Goal: Use online tool/utility: Utilize a website feature to perform a specific function

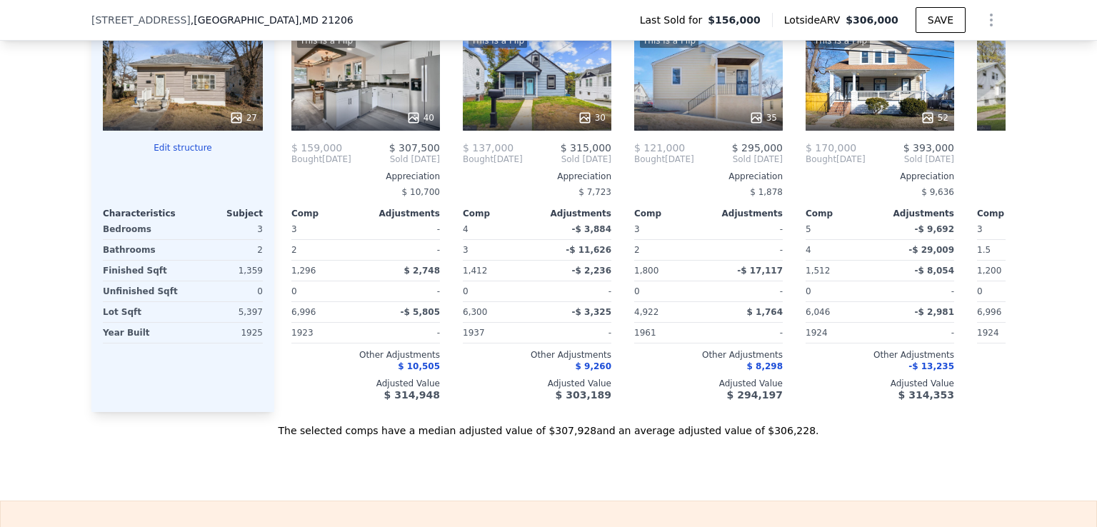
scroll to position [1628, 0]
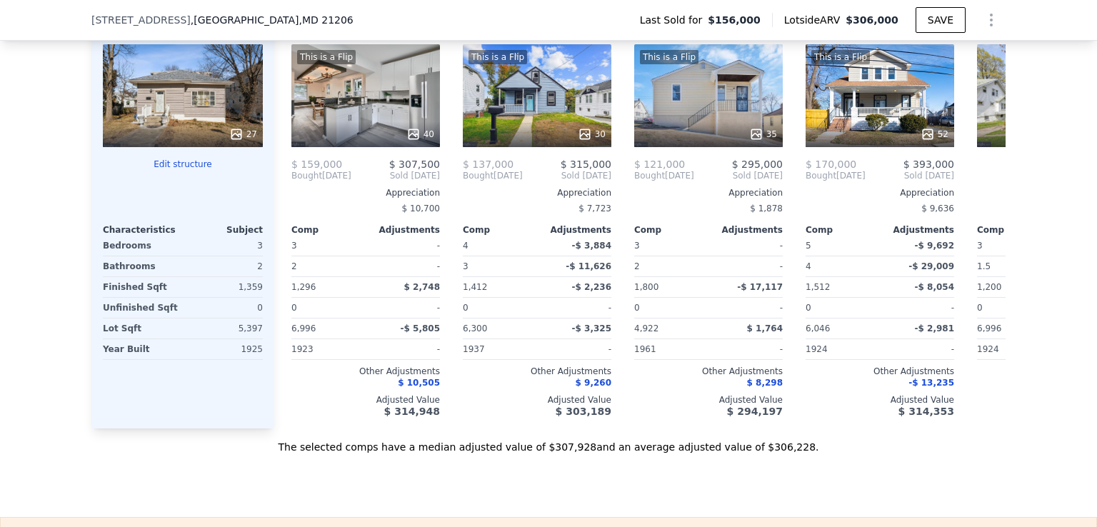
click at [164, 170] on button "Edit structure" at bounding box center [183, 164] width 160 height 11
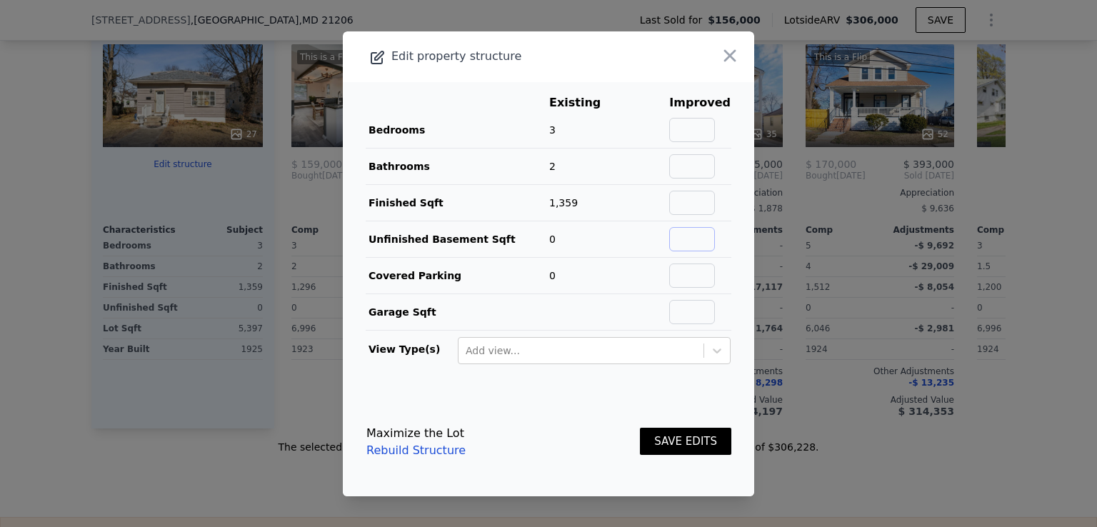
click at [703, 235] on input "text" at bounding box center [692, 239] width 46 height 24
type input "954"
click at [680, 435] on button "SAVE EDITS" at bounding box center [685, 442] width 91 height 28
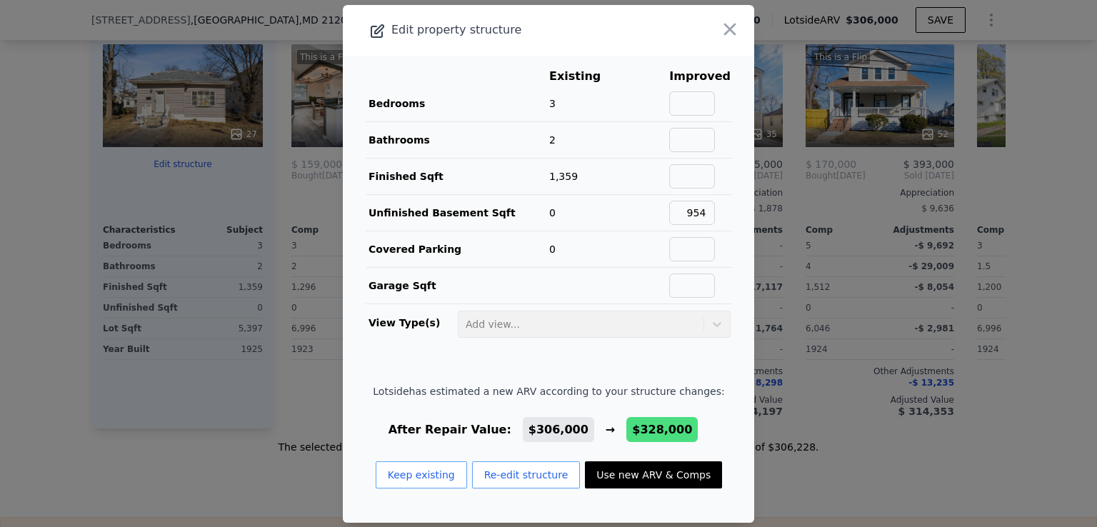
click at [631, 468] on button "Use new ARV & Comps" at bounding box center [653, 474] width 137 height 27
type input "$ 328,000"
type input "$ 62,252"
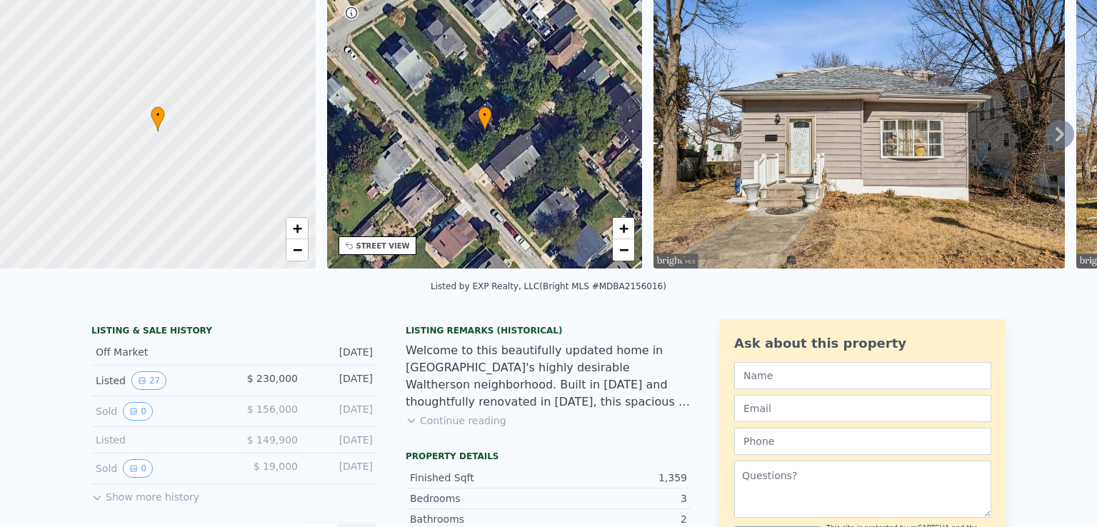
scroll to position [0, 0]
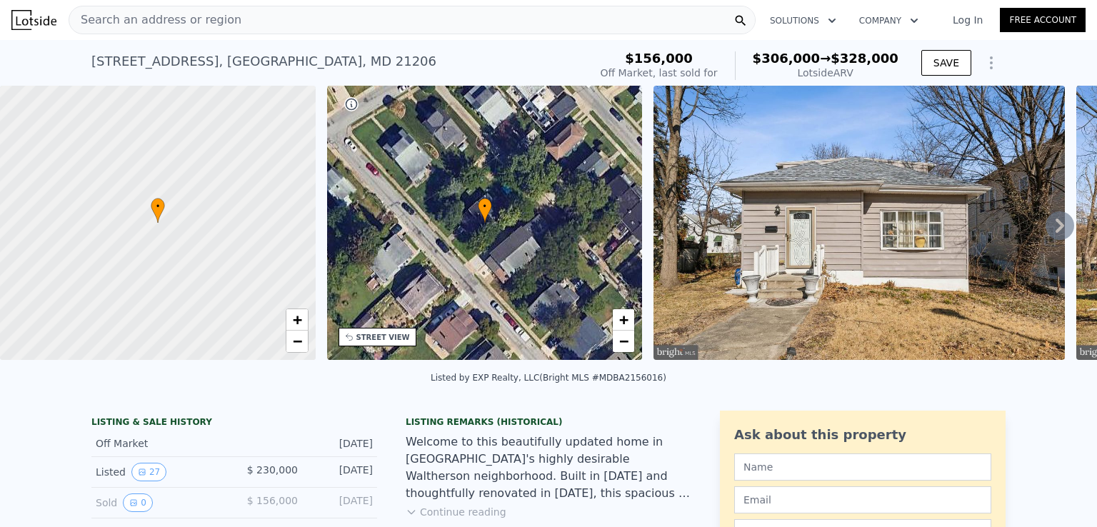
type input "$ 306,000"
type input "$ 41,572"
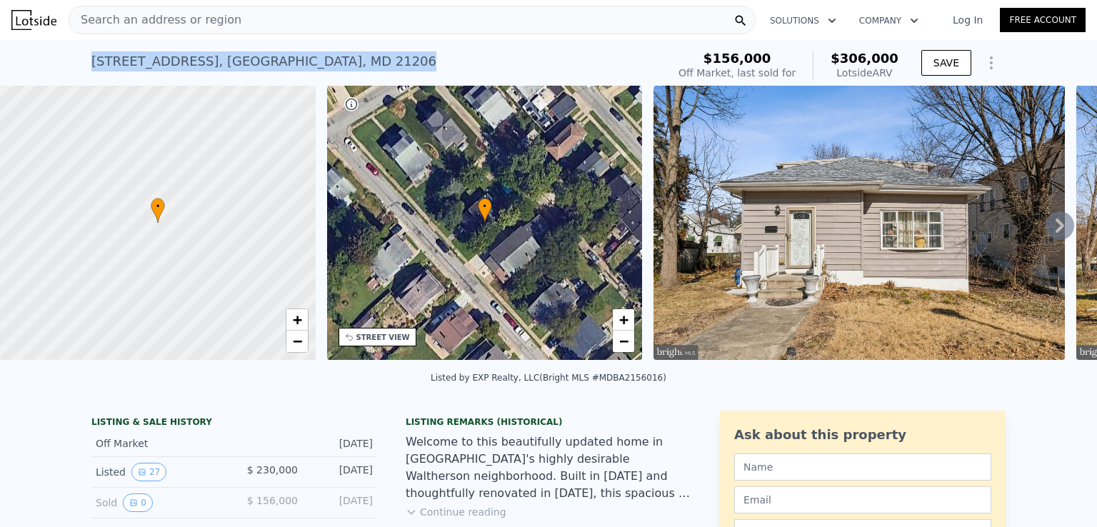
drag, startPoint x: 88, startPoint y: 61, endPoint x: 329, endPoint y: 57, distance: 241.4
click at [329, 57] on div "[STREET_ADDRESS]" at bounding box center [263, 61] width 345 height 20
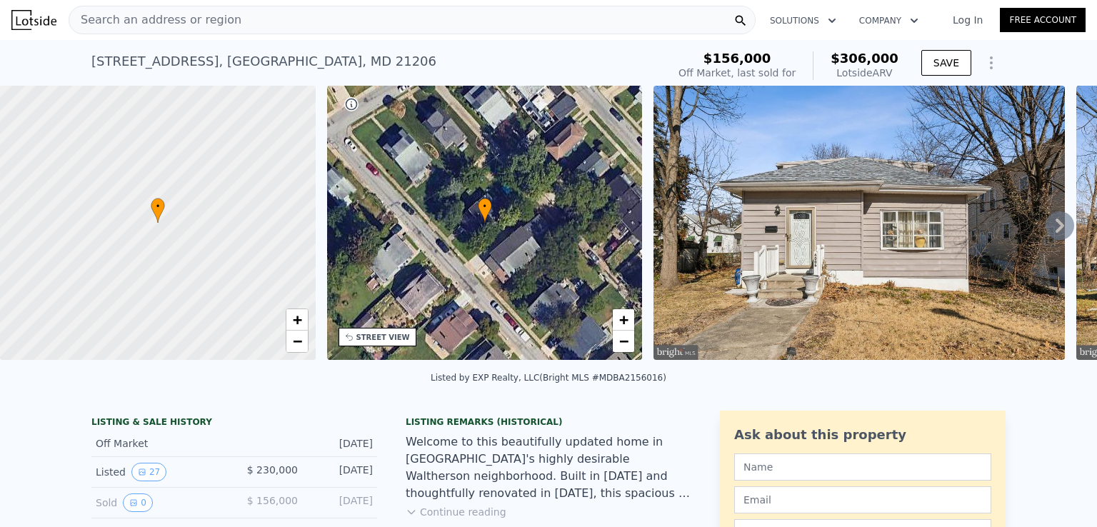
click at [315, 24] on div "Search an address or region" at bounding box center [412, 20] width 687 height 29
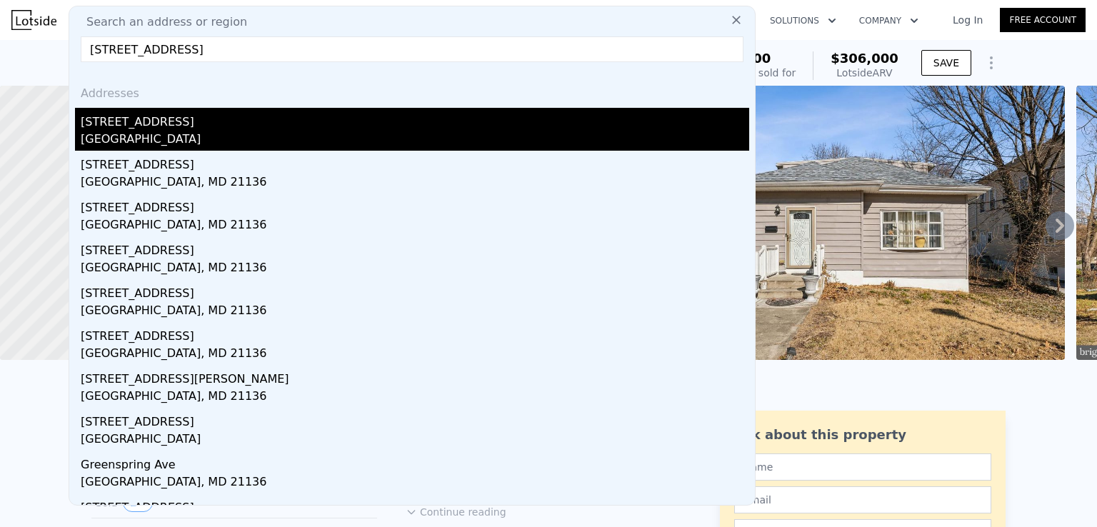
type input "[STREET_ADDRESS]"
click at [209, 127] on div "[STREET_ADDRESS]" at bounding box center [415, 119] width 668 height 23
